Goal: Task Accomplishment & Management: Manage account settings

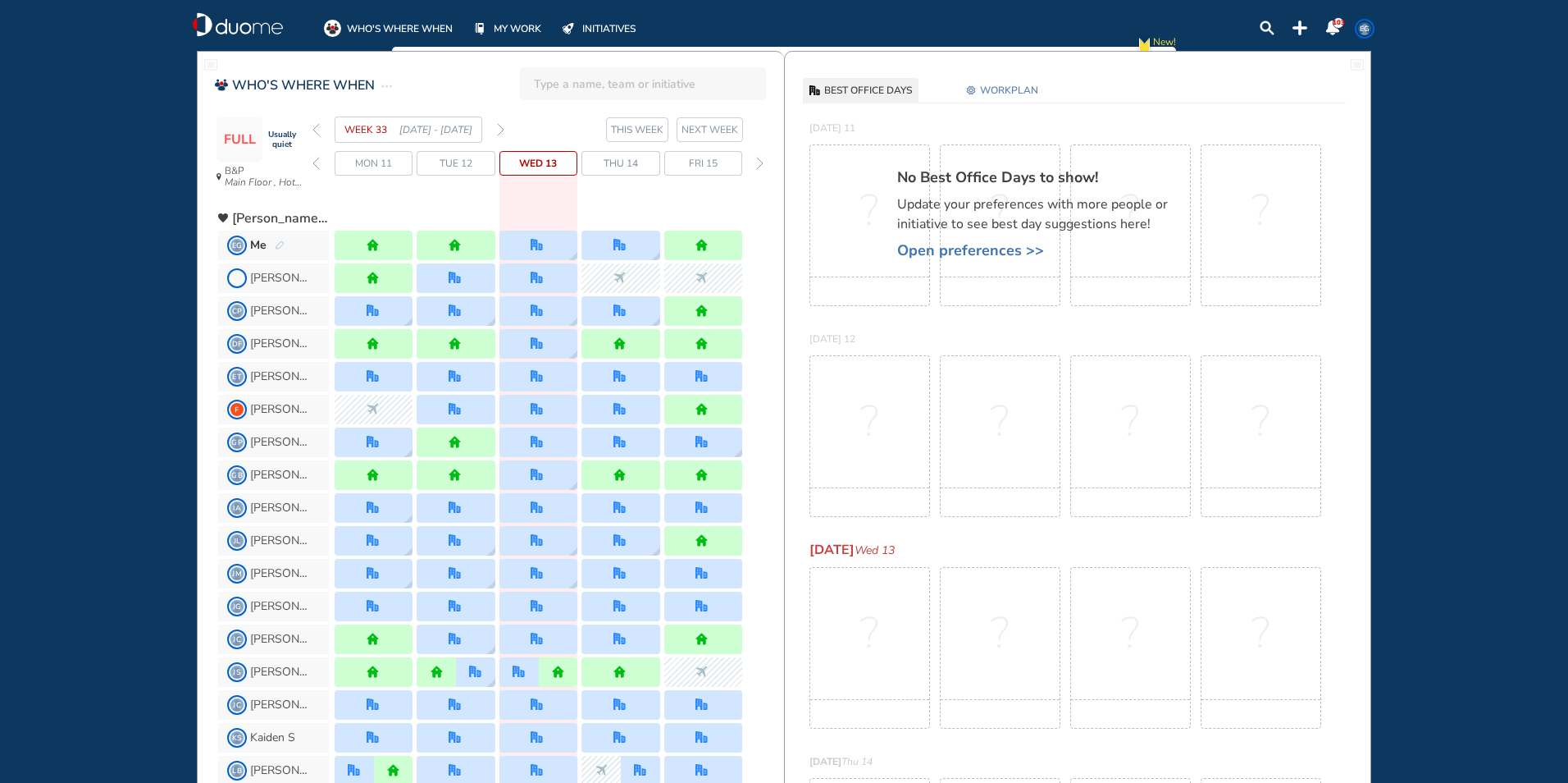
click at [499, 127] on img "forward week" at bounding box center [500, 130] width 7 height 13
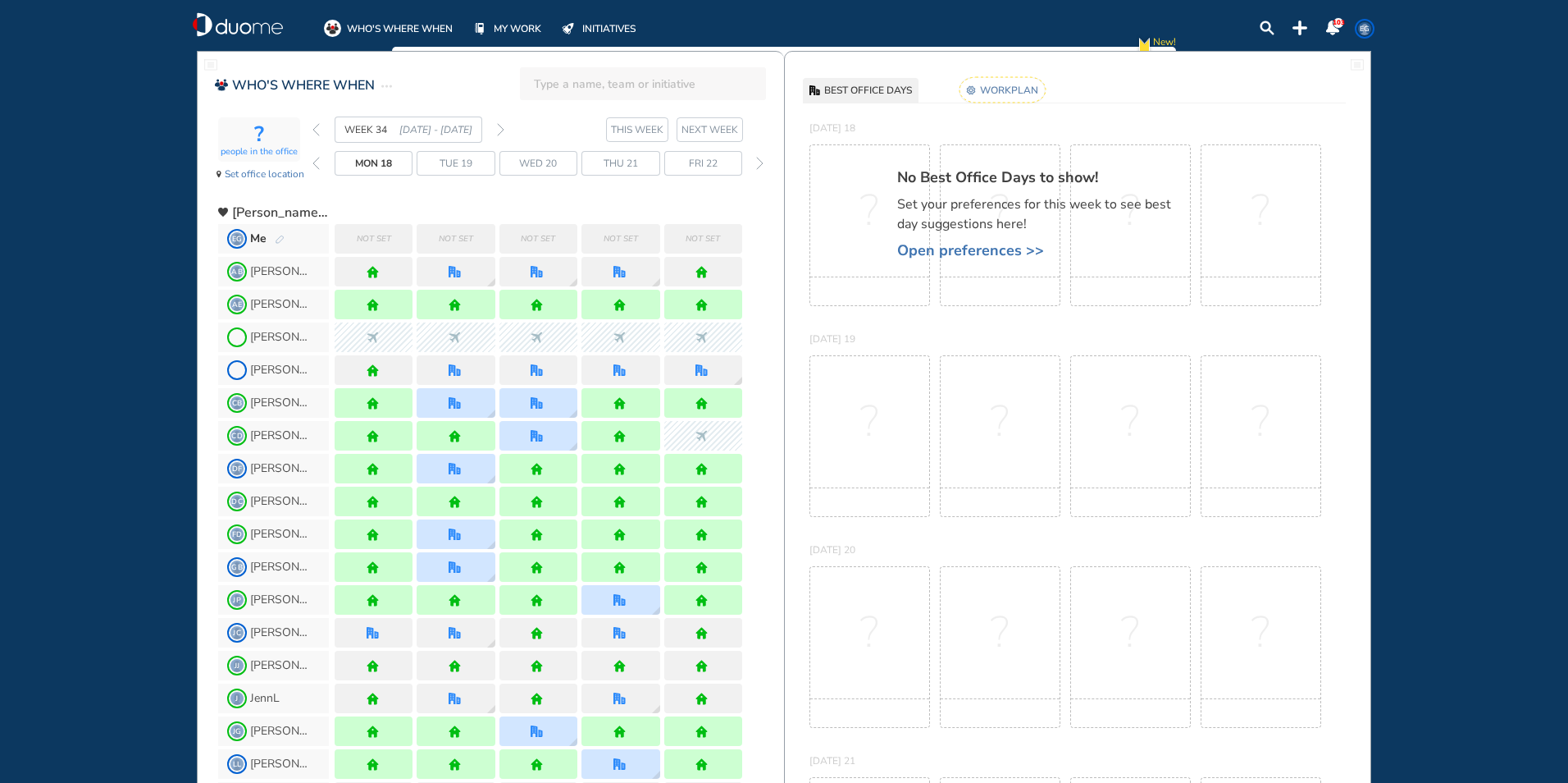
click at [1021, 98] on rect at bounding box center [1003, 89] width 86 height 26
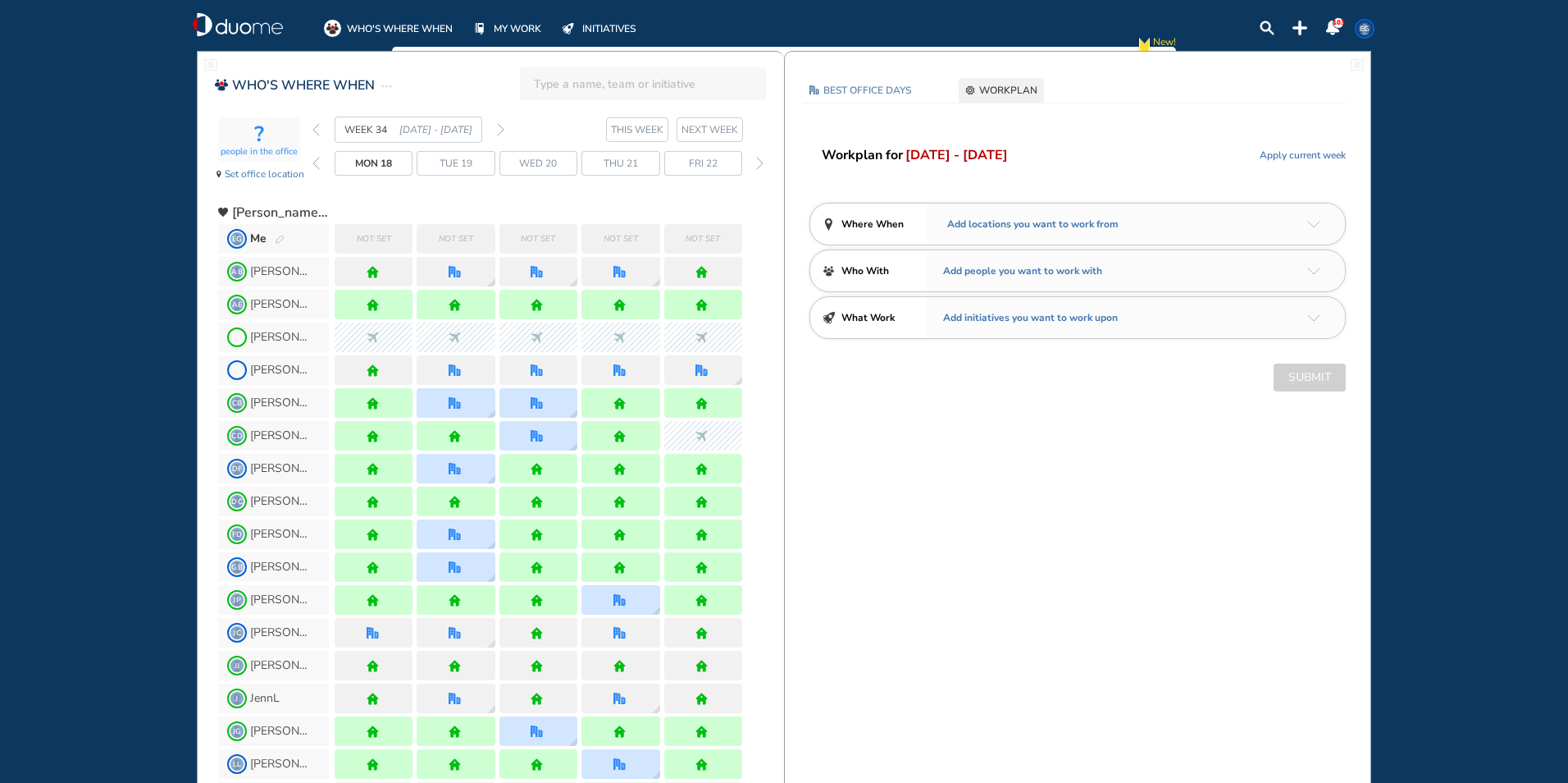
click at [1300, 225] on div "Add locations you want to work from" at bounding box center [1136, 224] width 418 height 41
click at [1306, 223] on div "Add locations you want to work from" at bounding box center [1136, 224] width 418 height 41
click at [1309, 225] on img "arrow-down-a5b4c4" at bounding box center [1314, 224] width 13 height 7
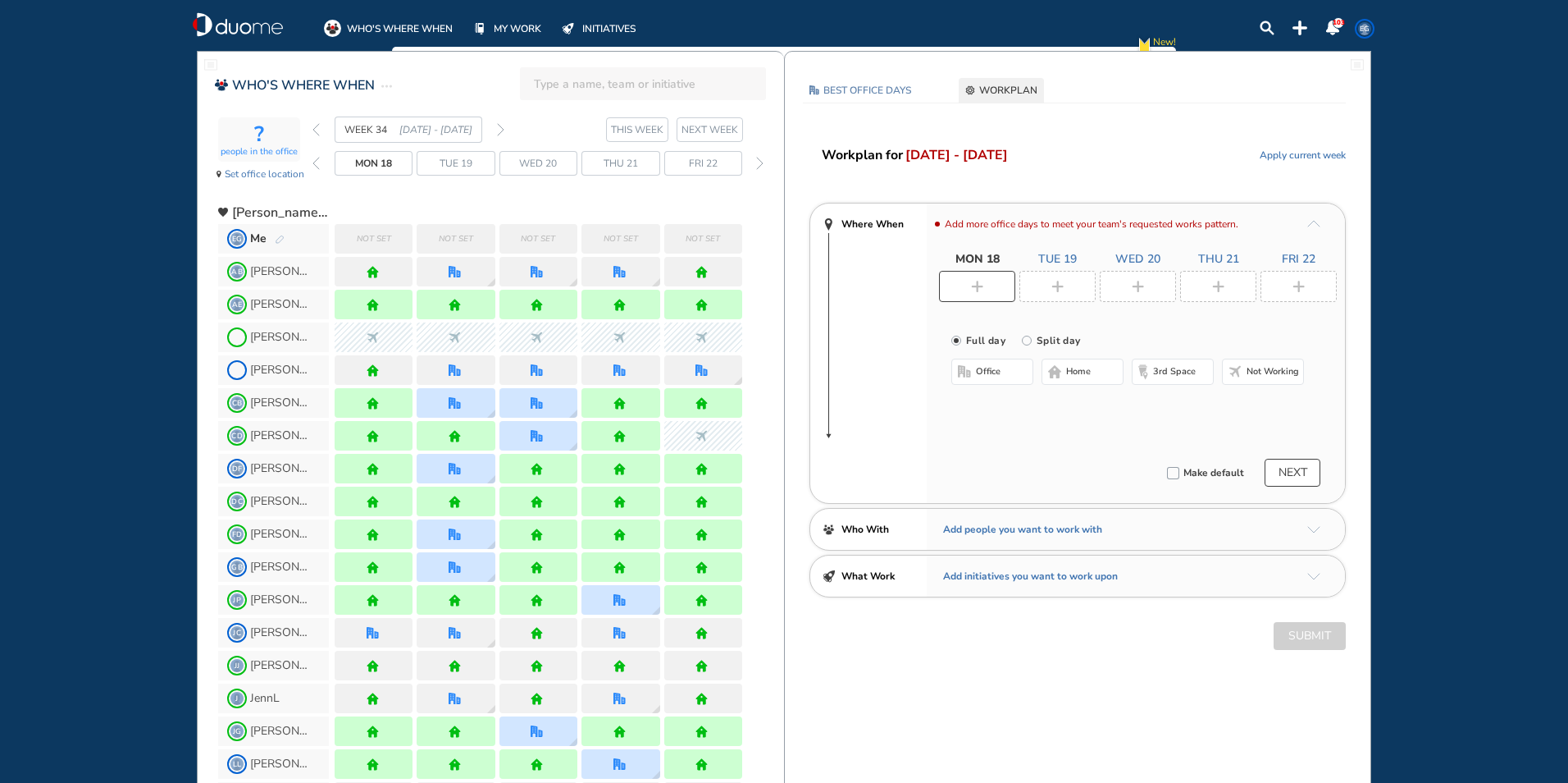
click at [1076, 371] on span "home" at bounding box center [1079, 372] width 25 height 13
click at [1061, 285] on img "plus-rounded-bdbdbd" at bounding box center [1057, 286] width 12 height 12
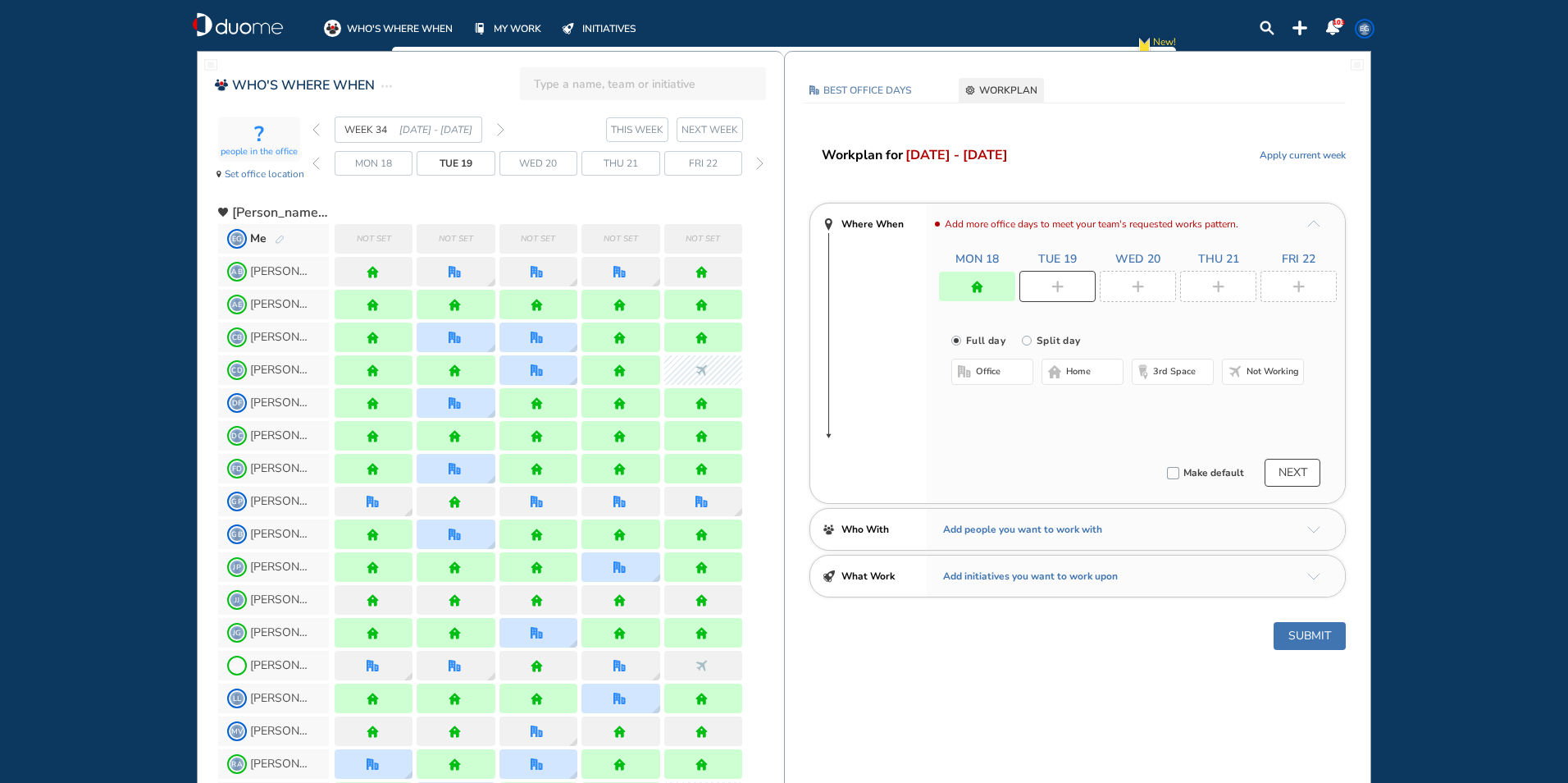
drag, startPoint x: 1083, startPoint y: 367, endPoint x: 1083, endPoint y: 350, distance: 17.0
click at [1083, 367] on span "home" at bounding box center [1079, 372] width 25 height 13
click at [1150, 278] on div at bounding box center [1138, 286] width 76 height 31
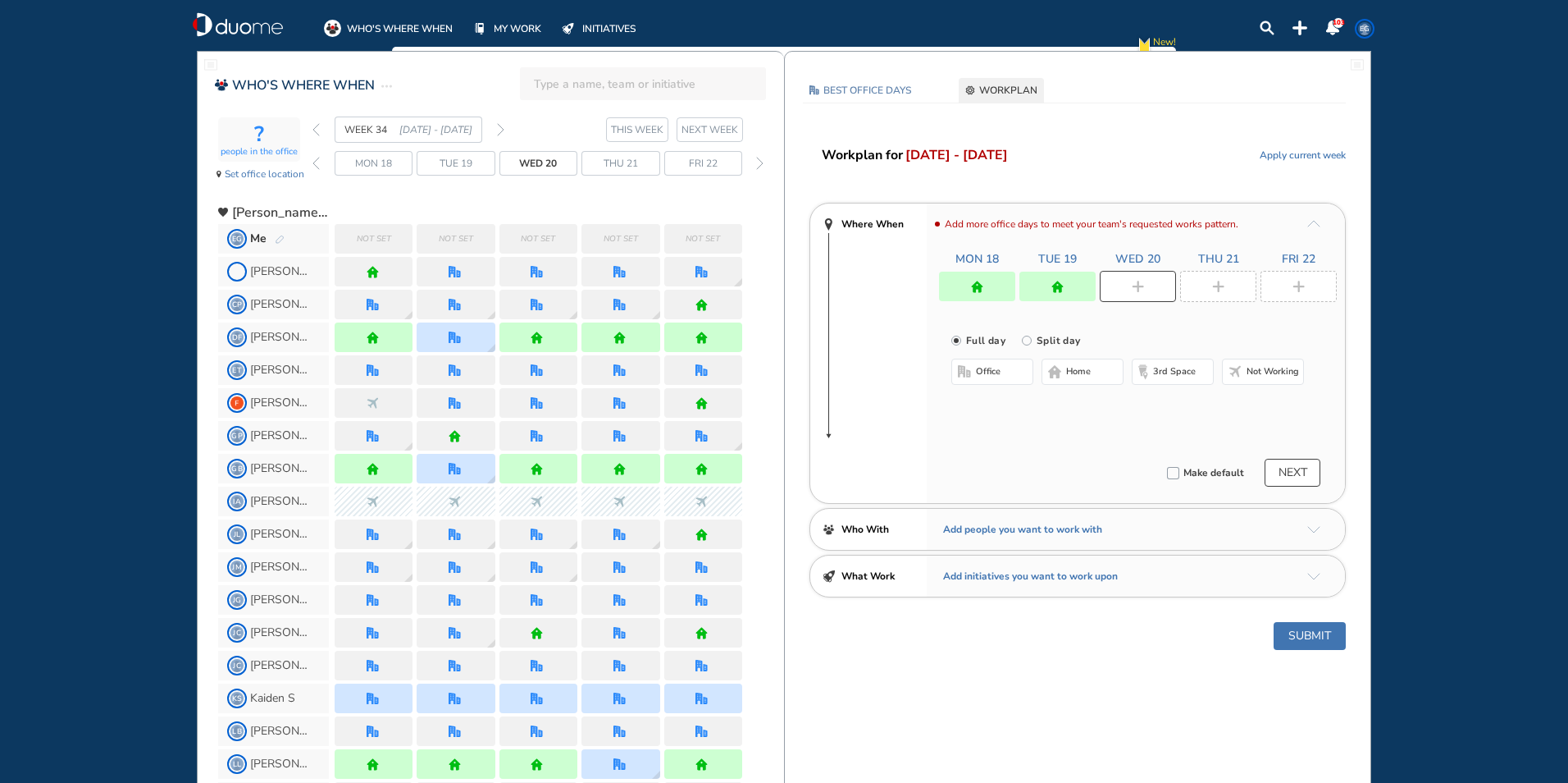
drag, startPoint x: 1079, startPoint y: 375, endPoint x: 1089, endPoint y: 357, distance: 20.6
click at [1079, 375] on span "home" at bounding box center [1079, 372] width 25 height 13
click at [1198, 289] on div at bounding box center [1218, 286] width 76 height 31
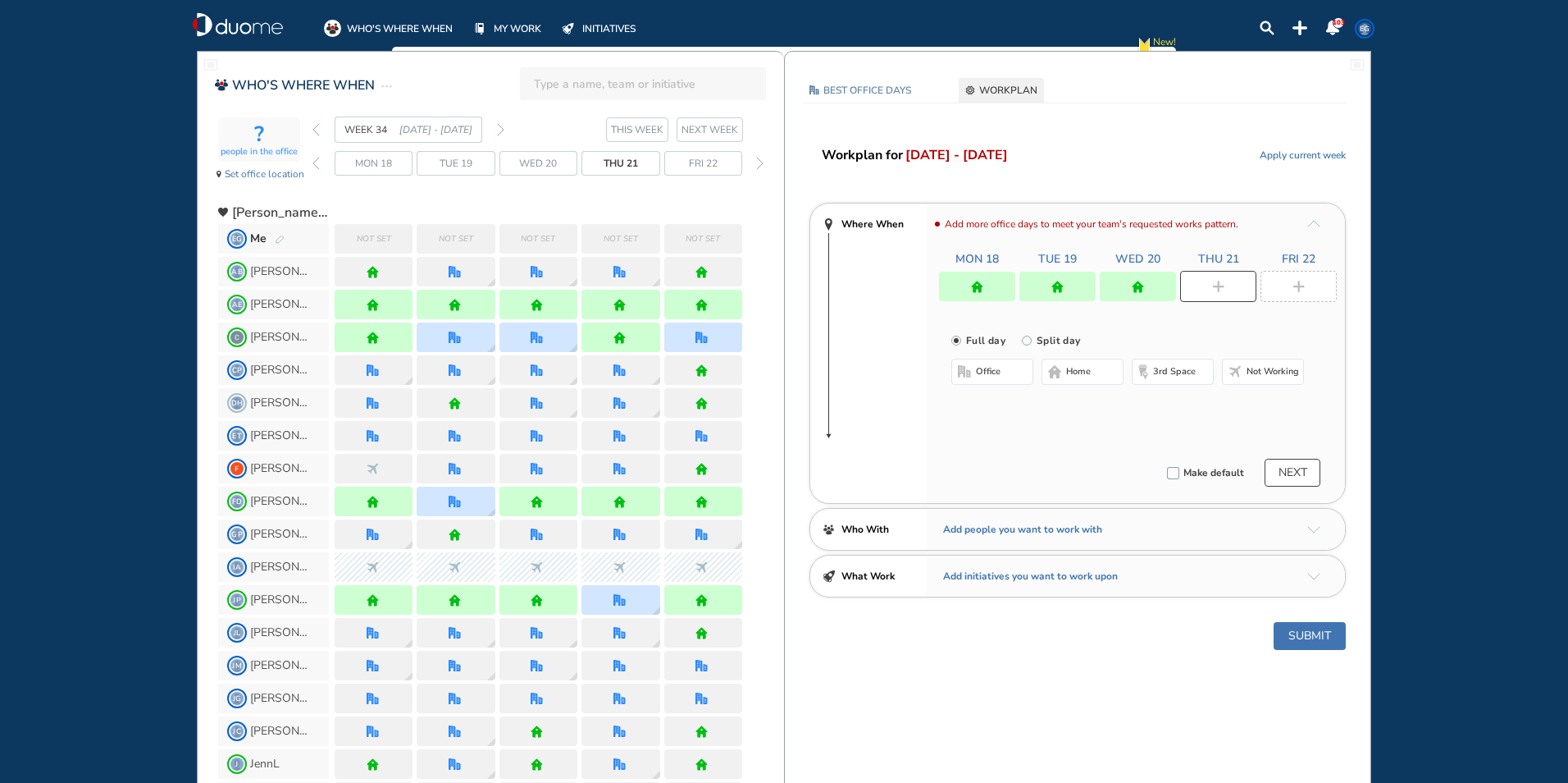
click at [1090, 382] on button "home" at bounding box center [1082, 372] width 82 height 26
click at [1285, 288] on div at bounding box center [1299, 286] width 76 height 31
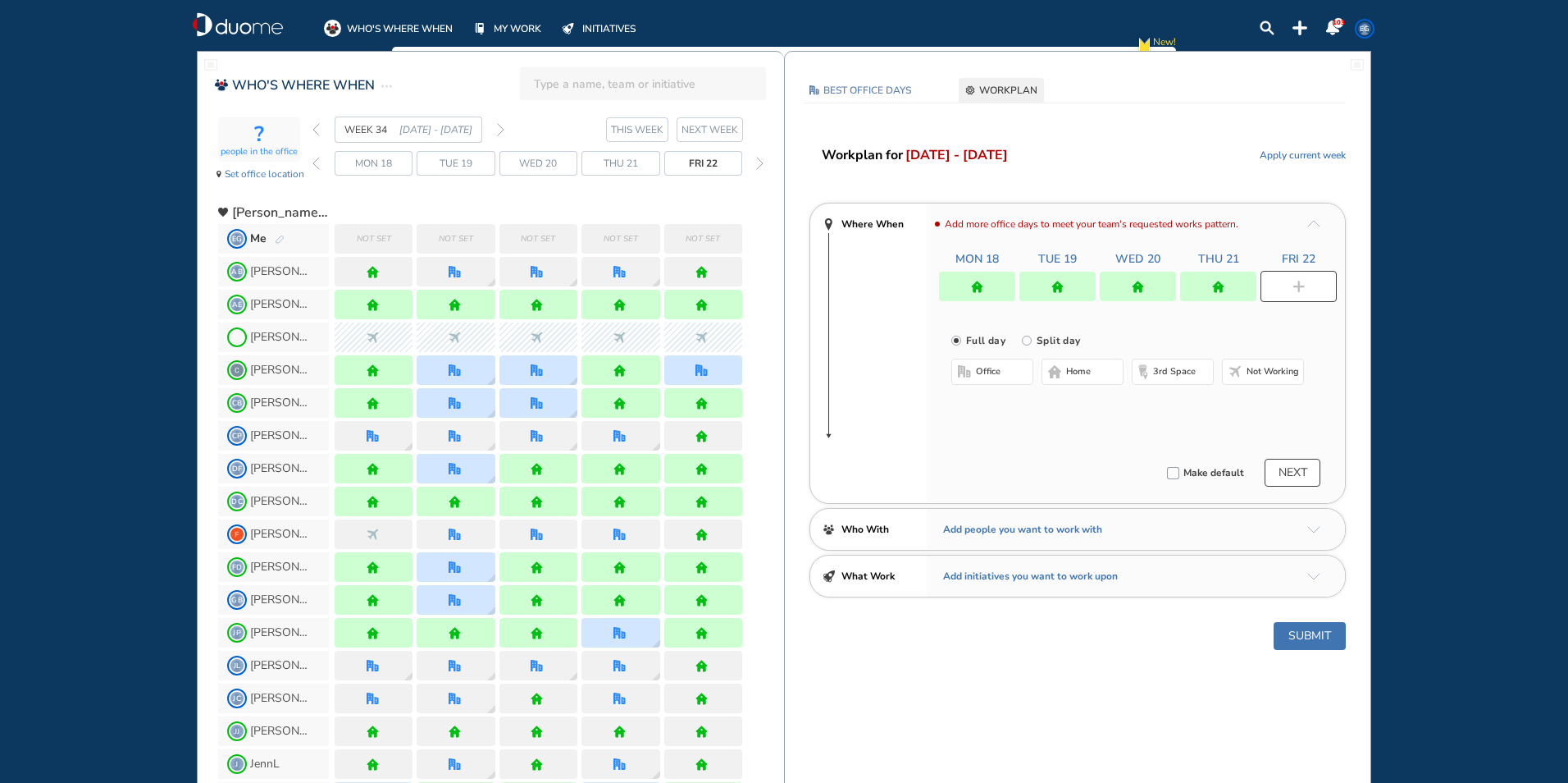
click at [1110, 373] on button "home" at bounding box center [1082, 372] width 82 height 26
click at [1332, 641] on button "Submit" at bounding box center [1309, 636] width 72 height 28
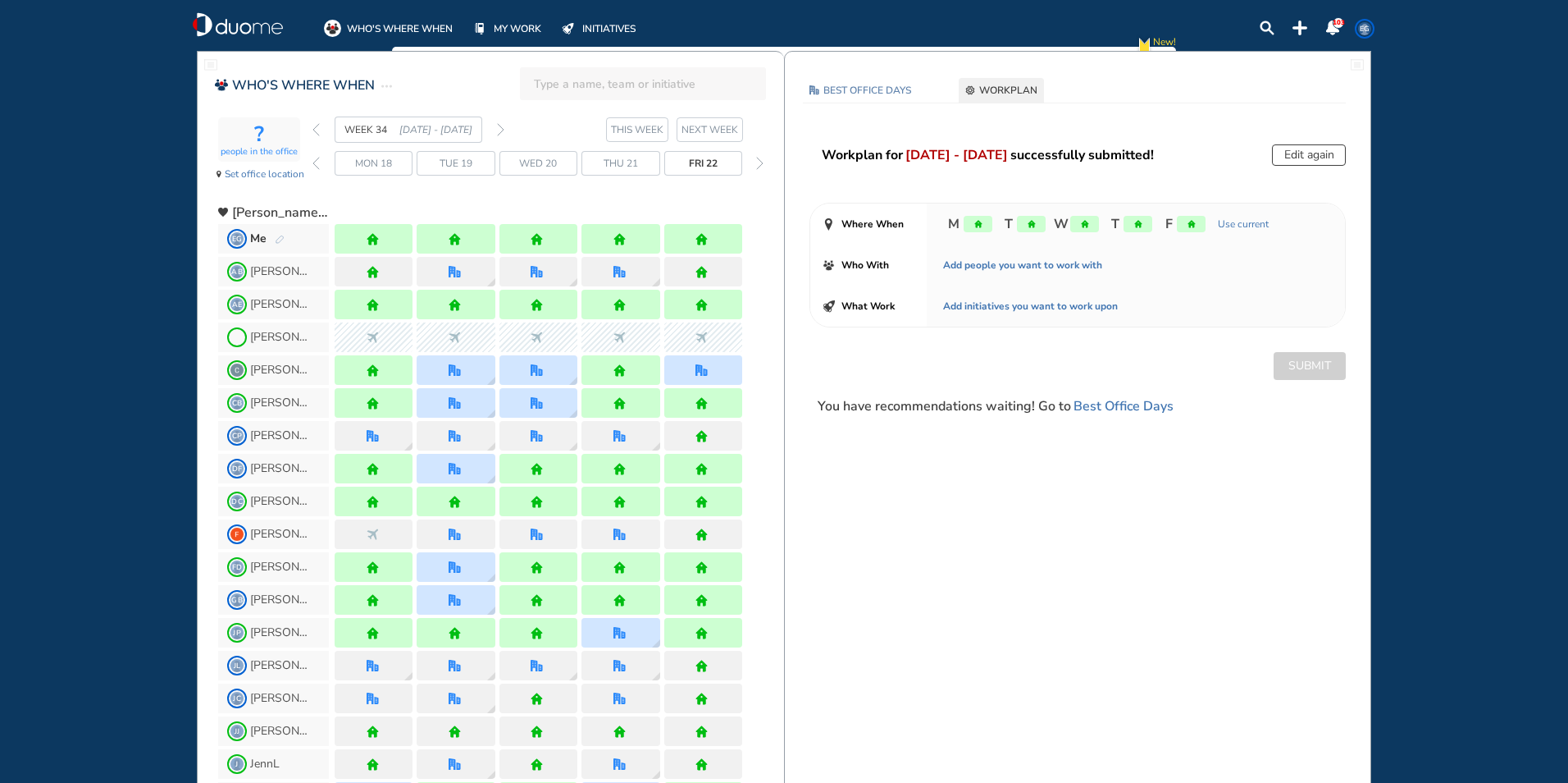
click at [498, 126] on img "forward week" at bounding box center [500, 130] width 7 height 13
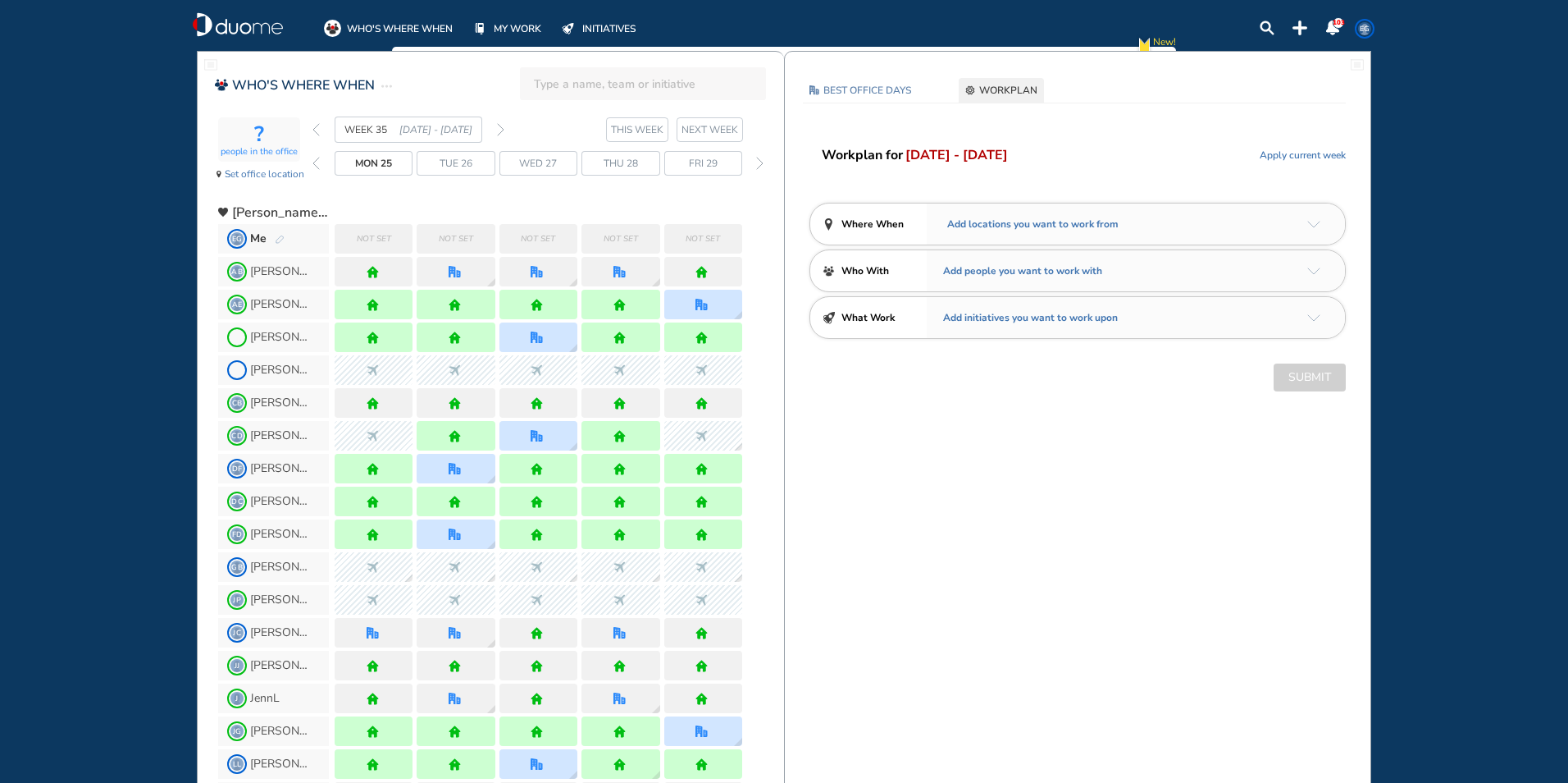
click at [1019, 88] on span "WORKPLAN" at bounding box center [1008, 90] width 58 height 17
click at [1319, 228] on div "Add locations you want to work from" at bounding box center [1136, 224] width 418 height 41
click at [1312, 227] on img "arrow-down-a5b4c4" at bounding box center [1314, 224] width 13 height 7
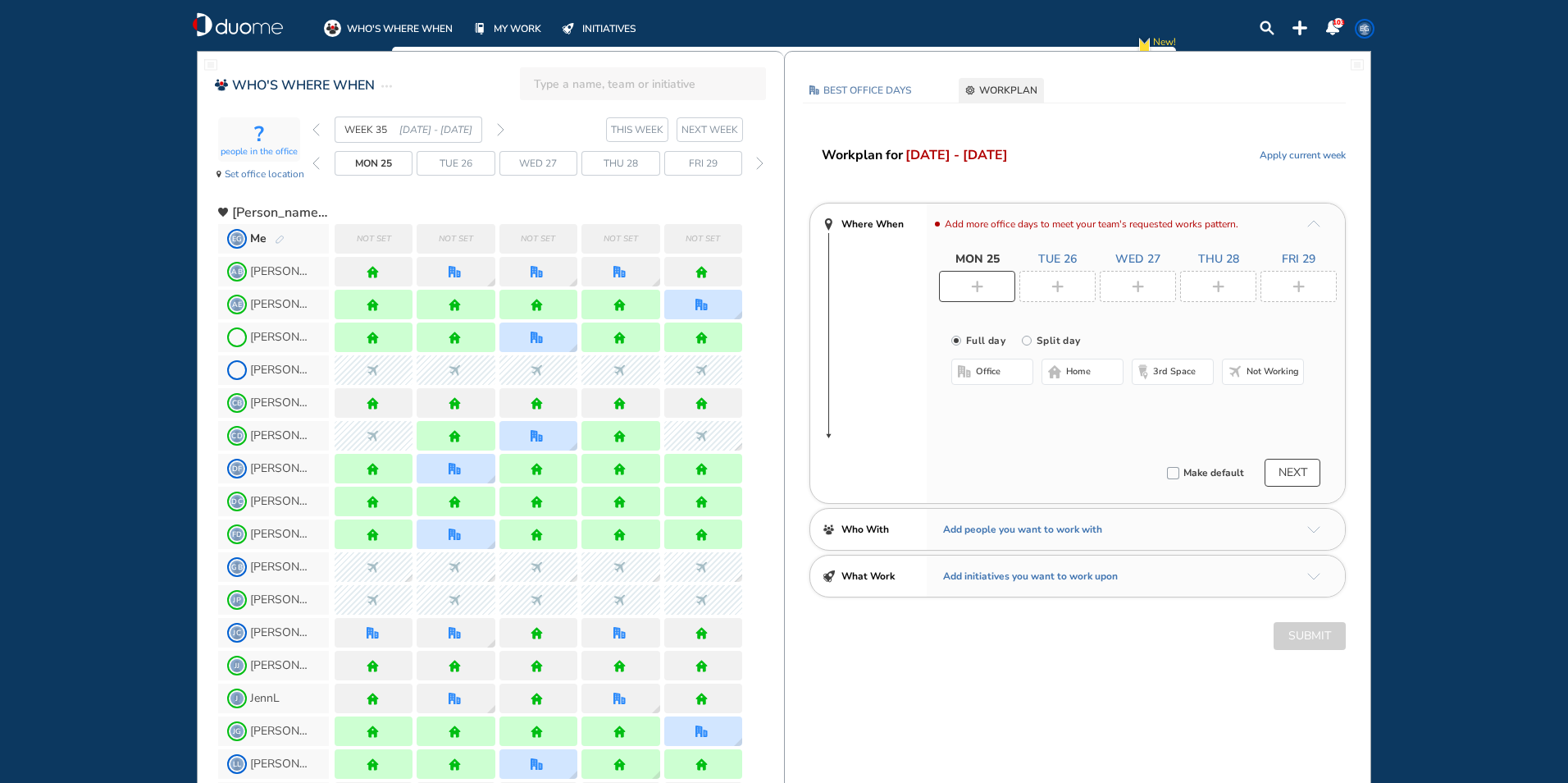
click at [998, 289] on div at bounding box center [977, 286] width 76 height 31
click at [1083, 369] on span "home" at bounding box center [1079, 372] width 25 height 13
drag, startPoint x: 1061, startPoint y: 285, endPoint x: 1092, endPoint y: 364, distance: 84.9
click at [1061, 286] on img "plus-rounded-bdbdbd" at bounding box center [1057, 286] width 12 height 12
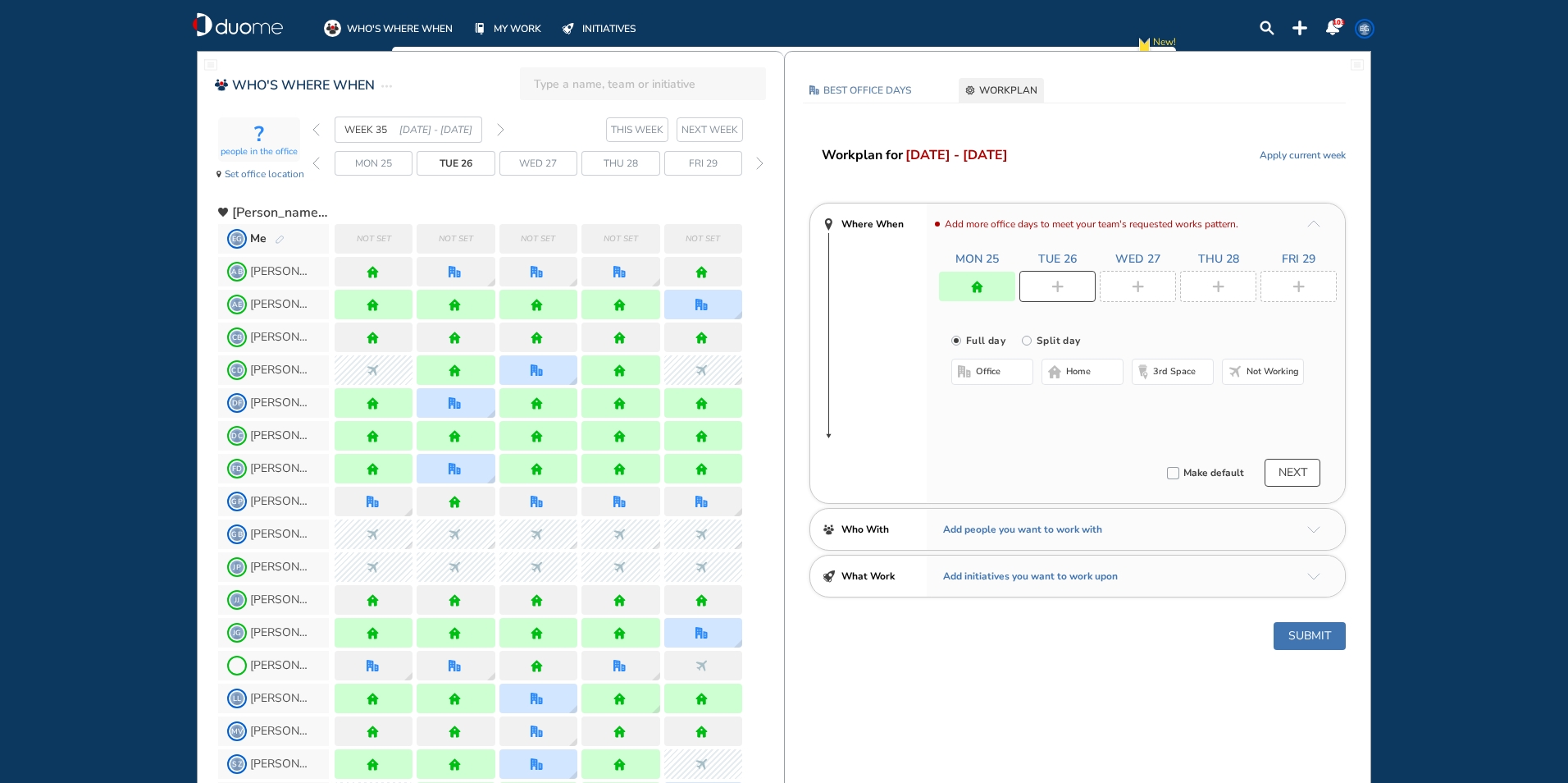
click at [1093, 370] on button "home" at bounding box center [1082, 372] width 82 height 26
click at [1142, 278] on div at bounding box center [1138, 286] width 76 height 31
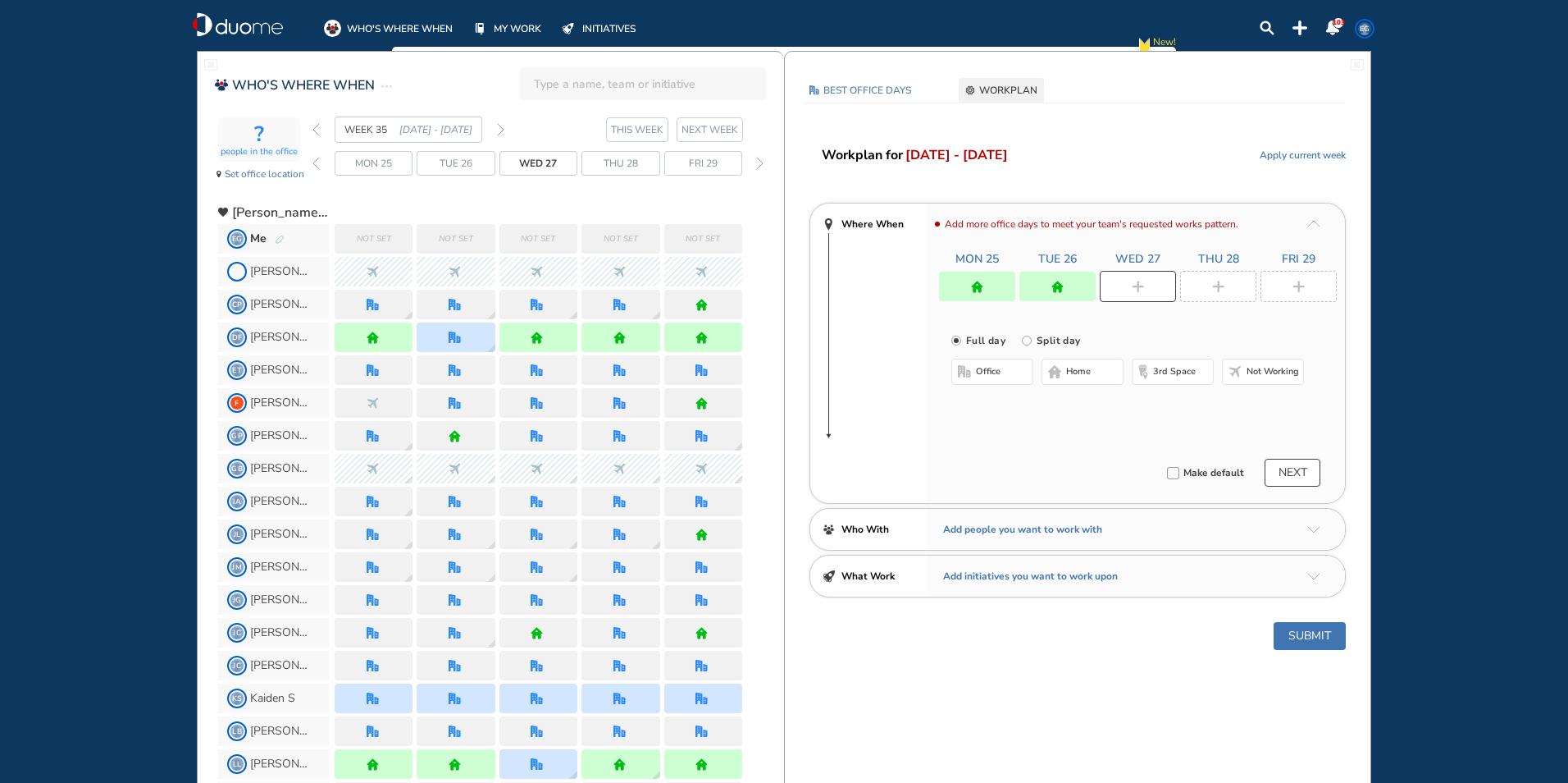
click at [994, 375] on span "office" at bounding box center [989, 372] width 25 height 13
click at [1002, 408] on button "Select location" at bounding box center [994, 404] width 65 height 17
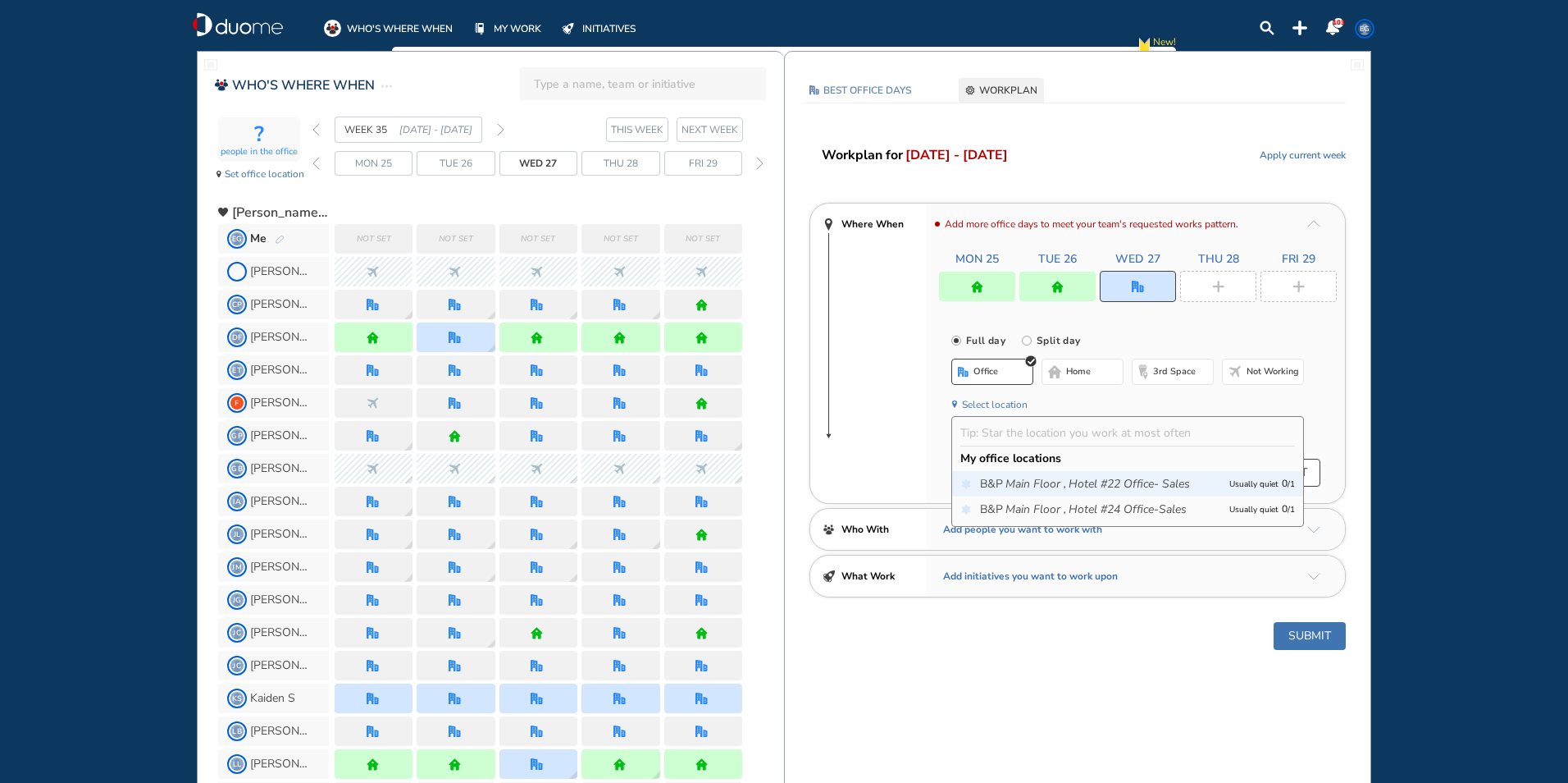
drag, startPoint x: 1030, startPoint y: 475, endPoint x: 1106, endPoint y: 423, distance: 92.1
click at [1031, 476] on icon "Main Floor ," at bounding box center [1036, 485] width 60 height 17
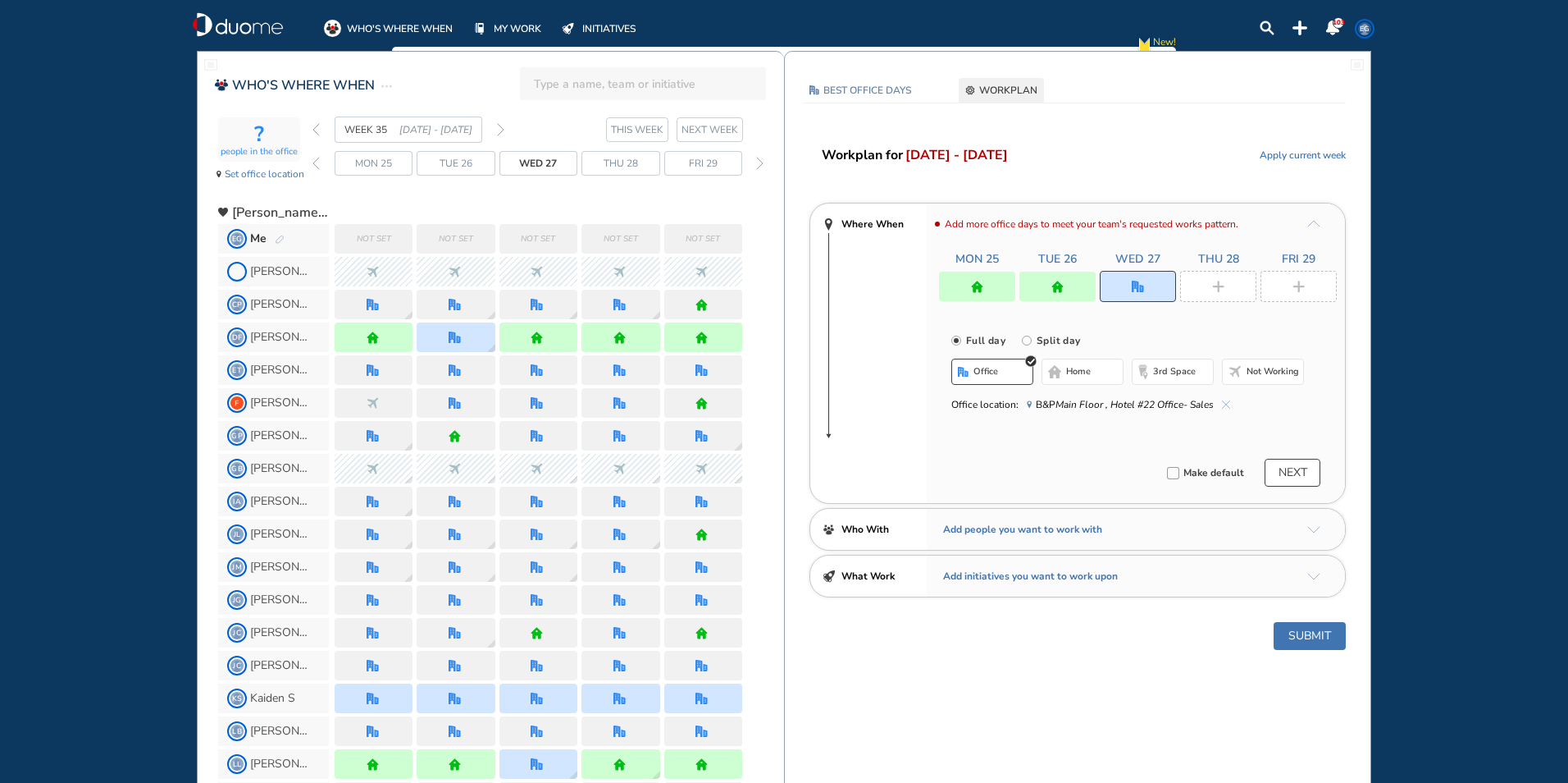
click at [1210, 285] on div at bounding box center [1218, 286] width 76 height 31
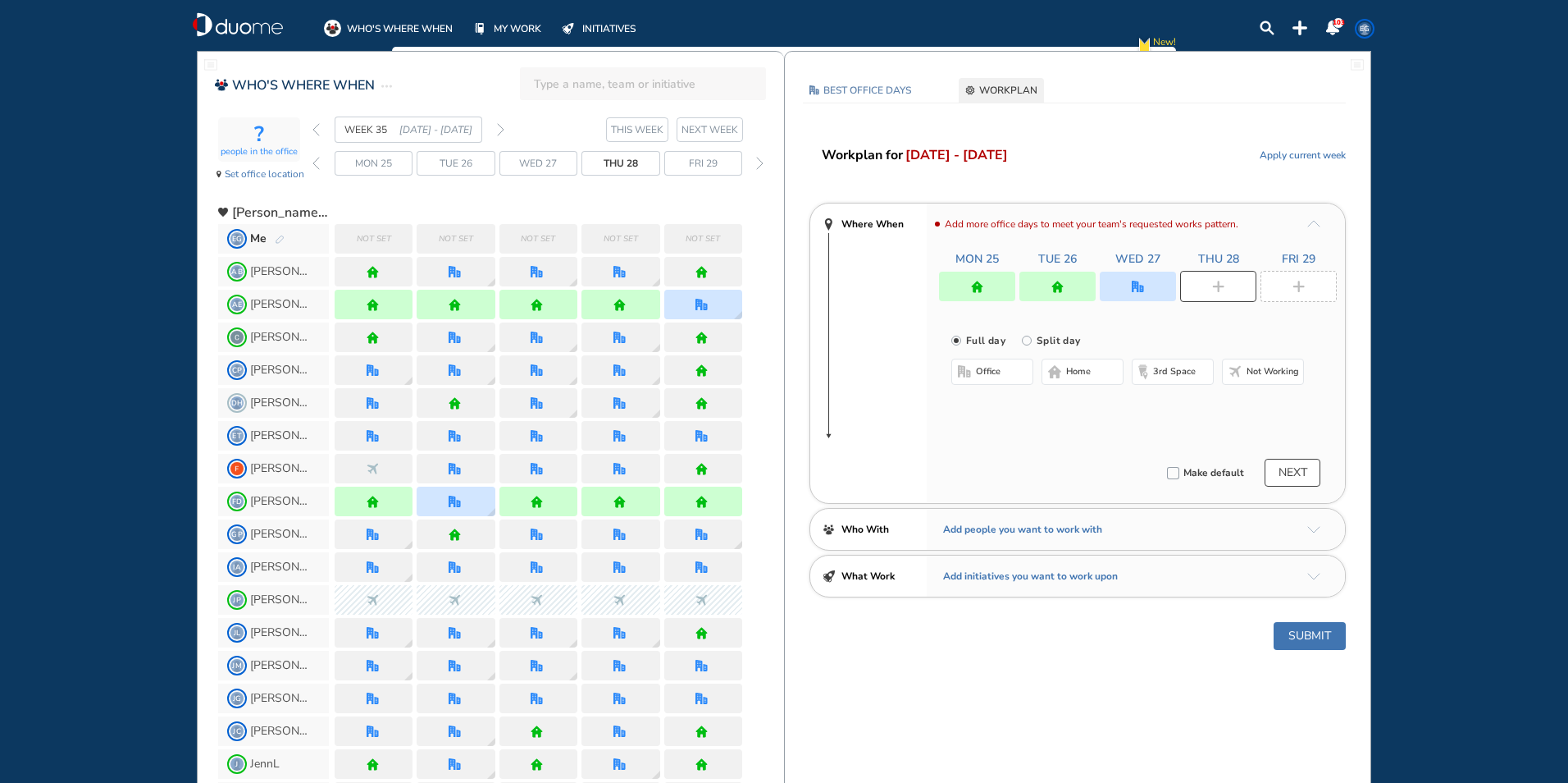
drag, startPoint x: 1094, startPoint y: 373, endPoint x: 1200, endPoint y: 339, distance: 111.3
click at [1095, 373] on button "home" at bounding box center [1082, 372] width 82 height 26
click at [1321, 282] on div at bounding box center [1299, 286] width 76 height 31
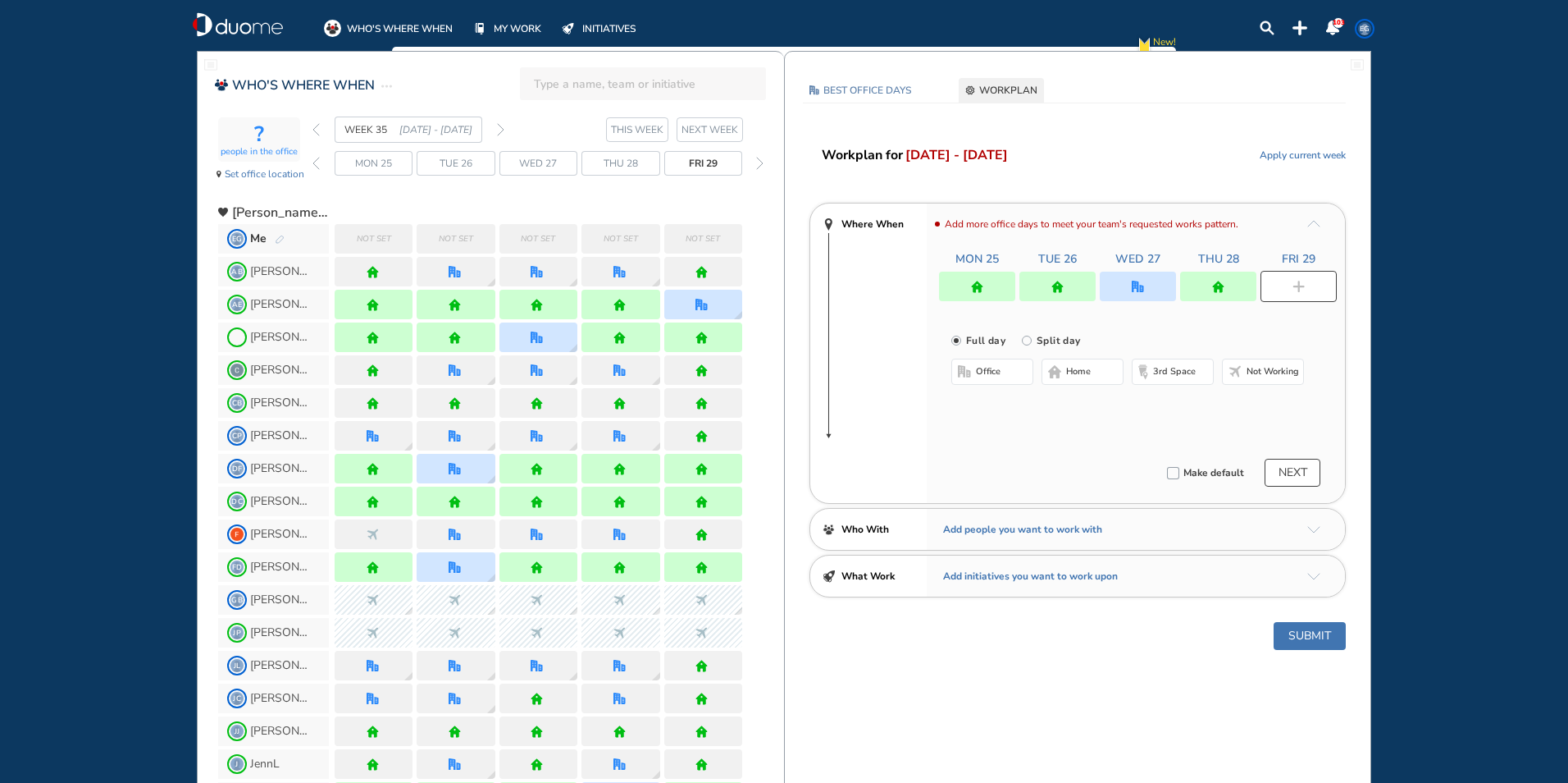
click at [1097, 373] on button "home" at bounding box center [1082, 372] width 82 height 26
click at [1307, 633] on button "Submit" at bounding box center [1309, 636] width 72 height 28
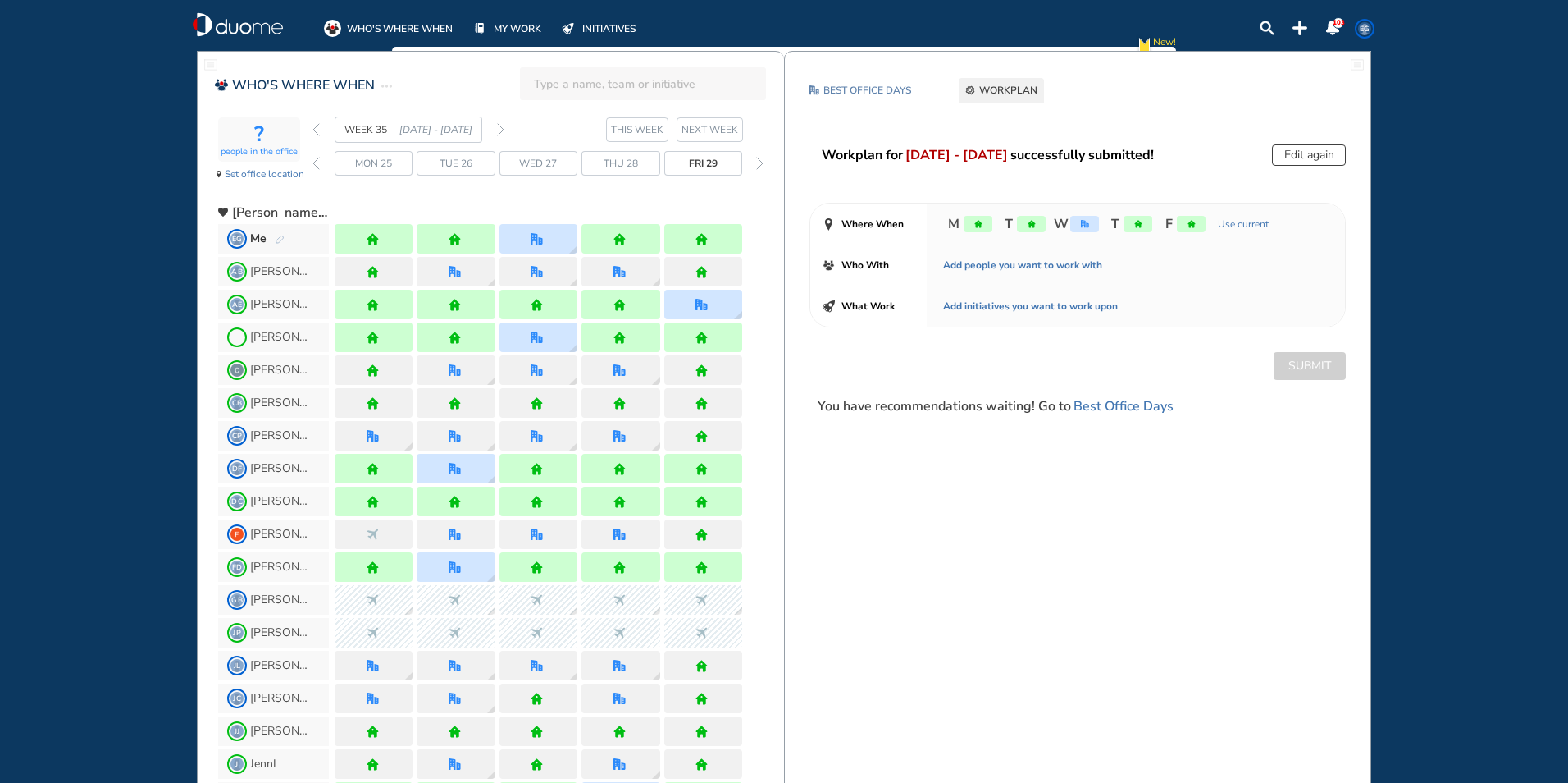
click at [708, 236] on img "home" at bounding box center [702, 239] width 12 height 12
click at [503, 131] on img "forward week" at bounding box center [500, 130] width 7 height 13
